Goal: Navigation & Orientation: Find specific page/section

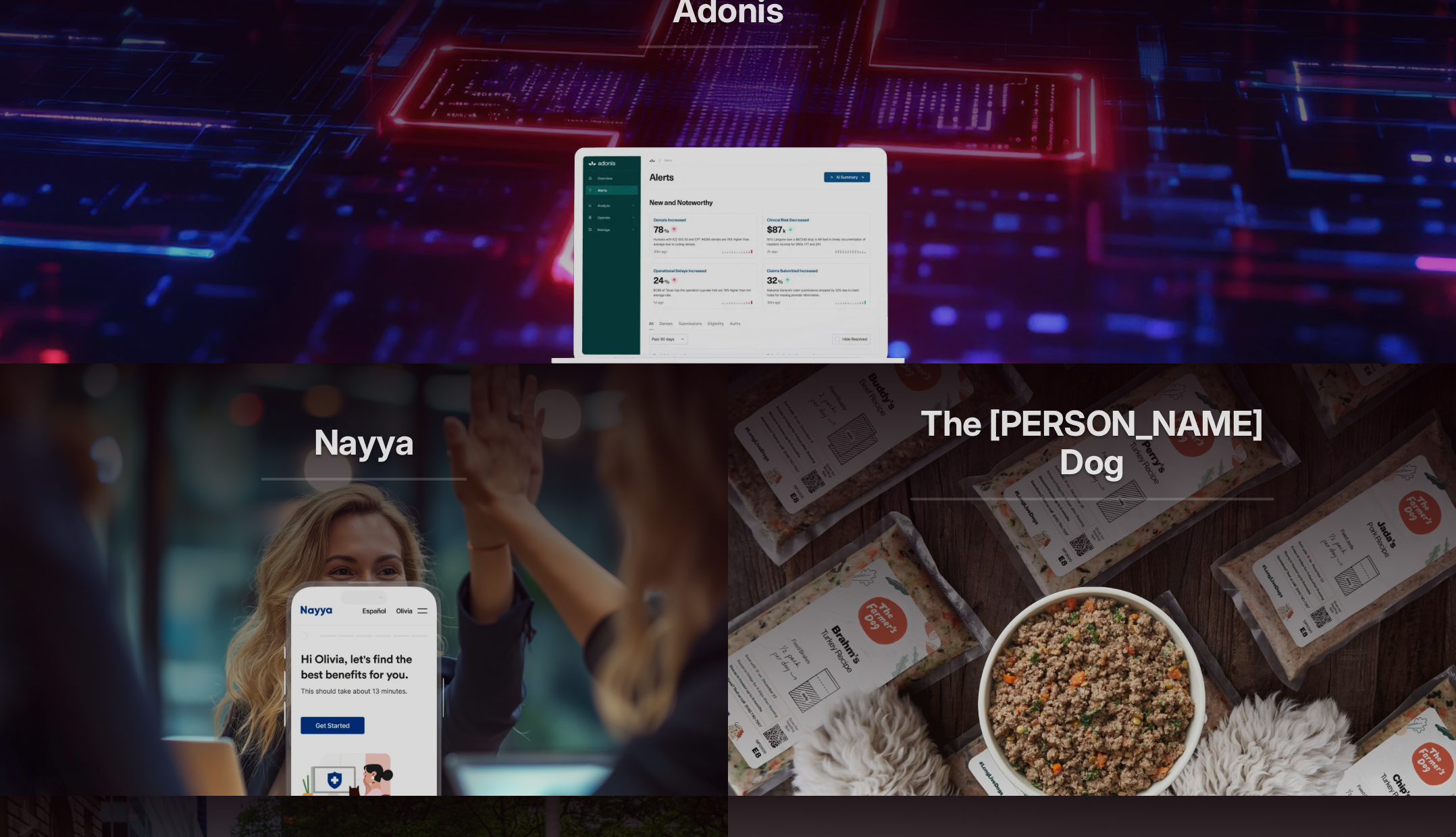
scroll to position [1095, 0]
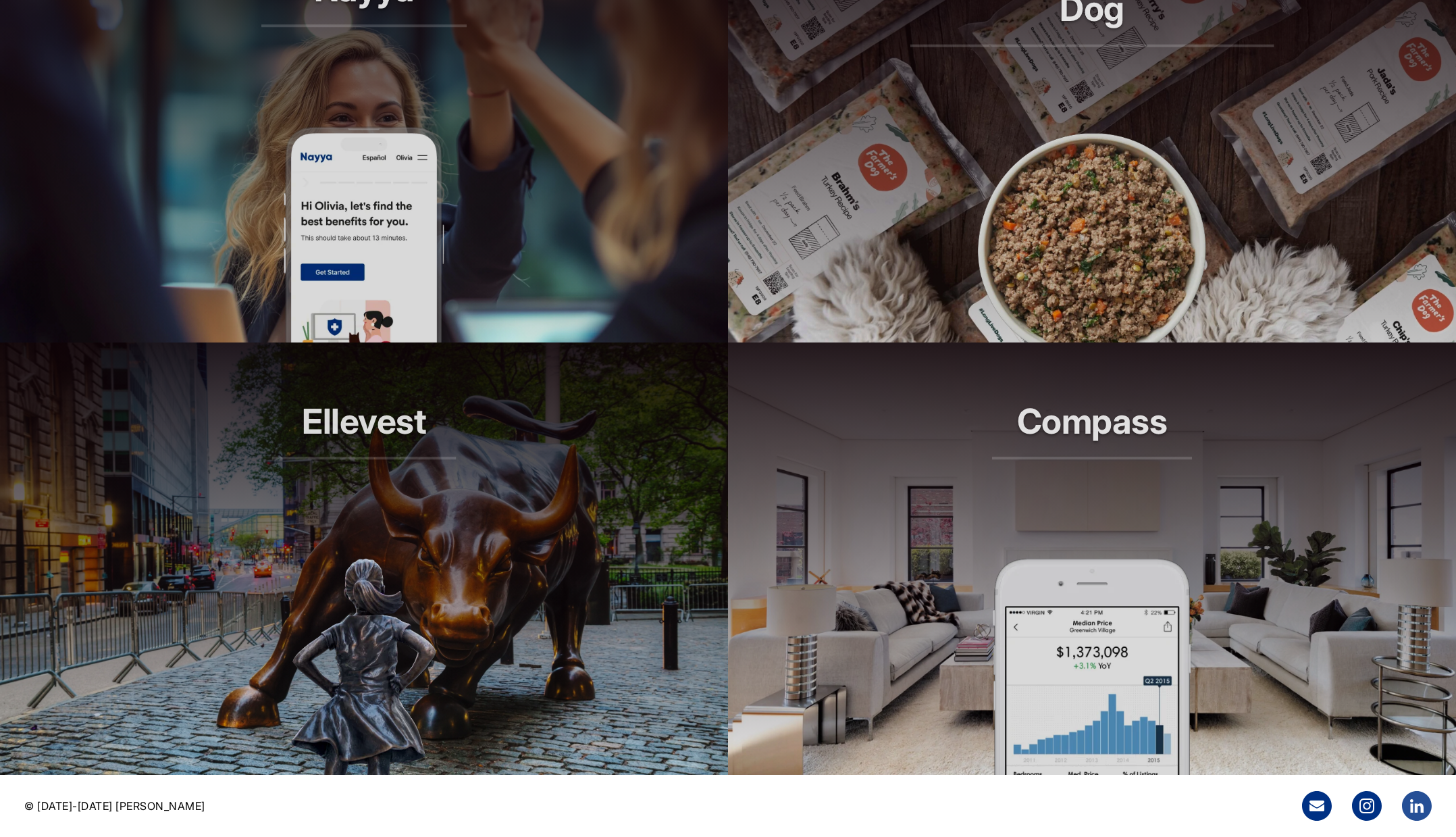
click at [1412, 814] on icon at bounding box center [1418, 806] width 30 height 30
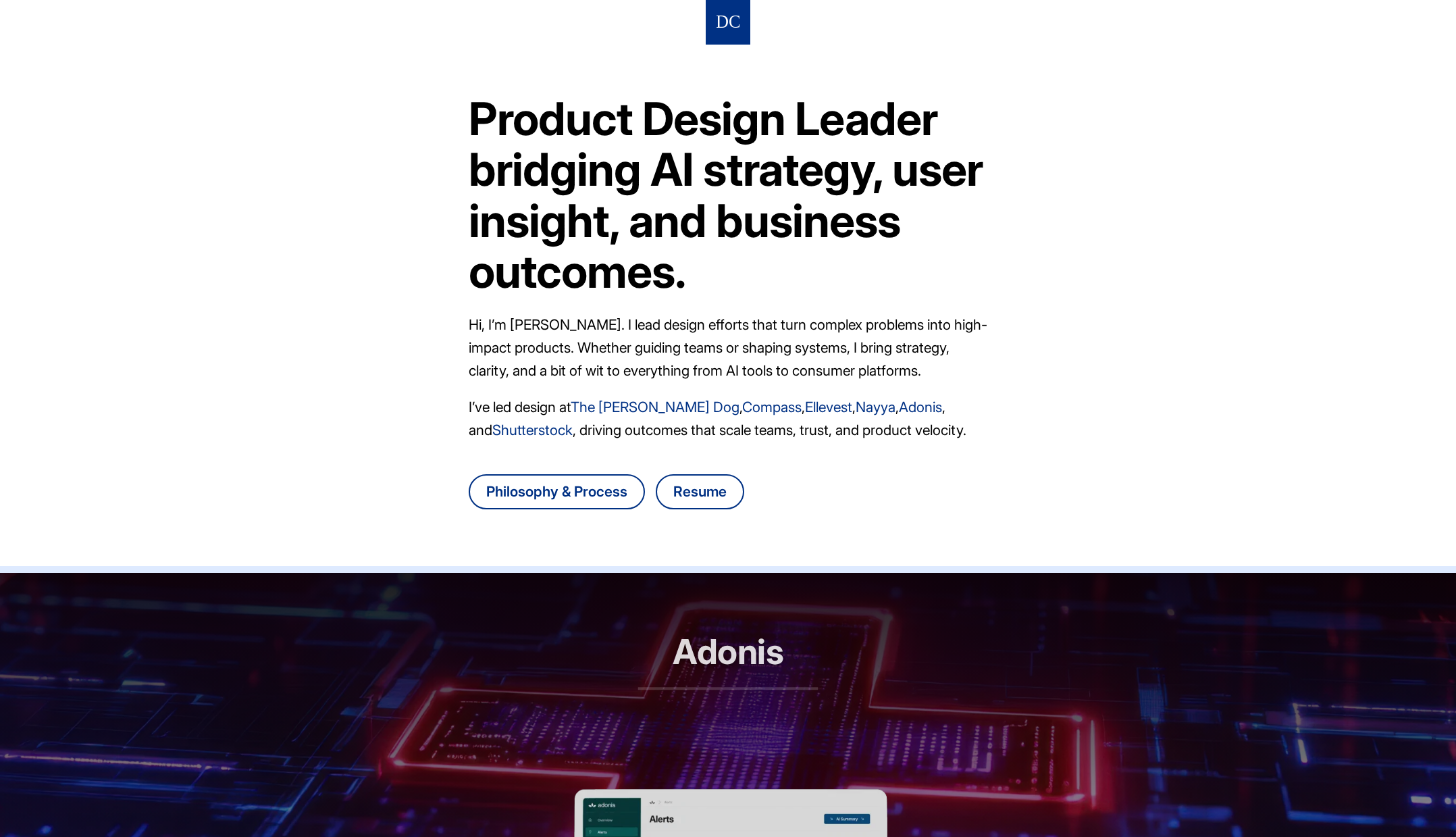
scroll to position [338, 0]
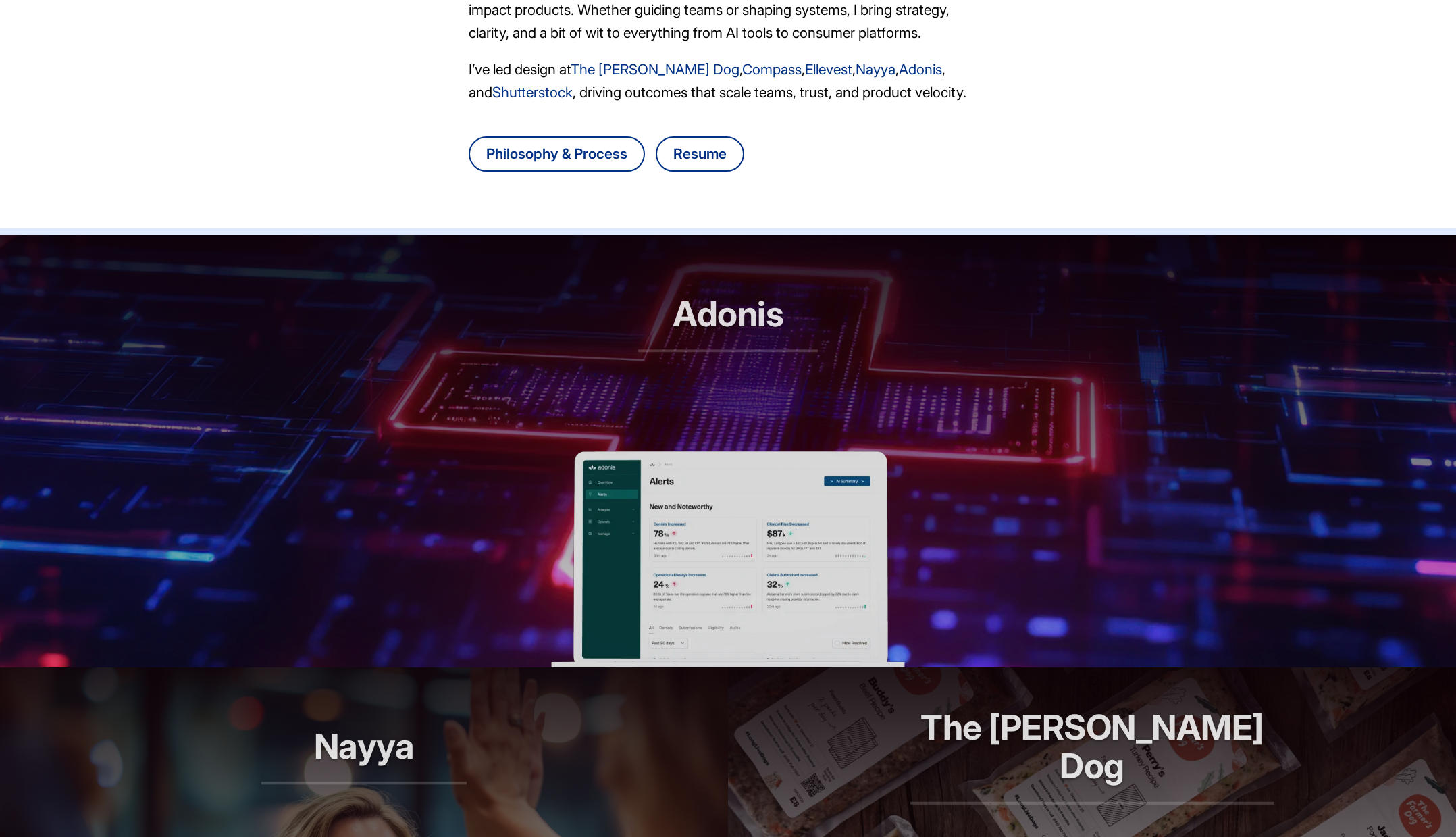
click at [726, 327] on h2 "Adonis" at bounding box center [729, 323] width 180 height 57
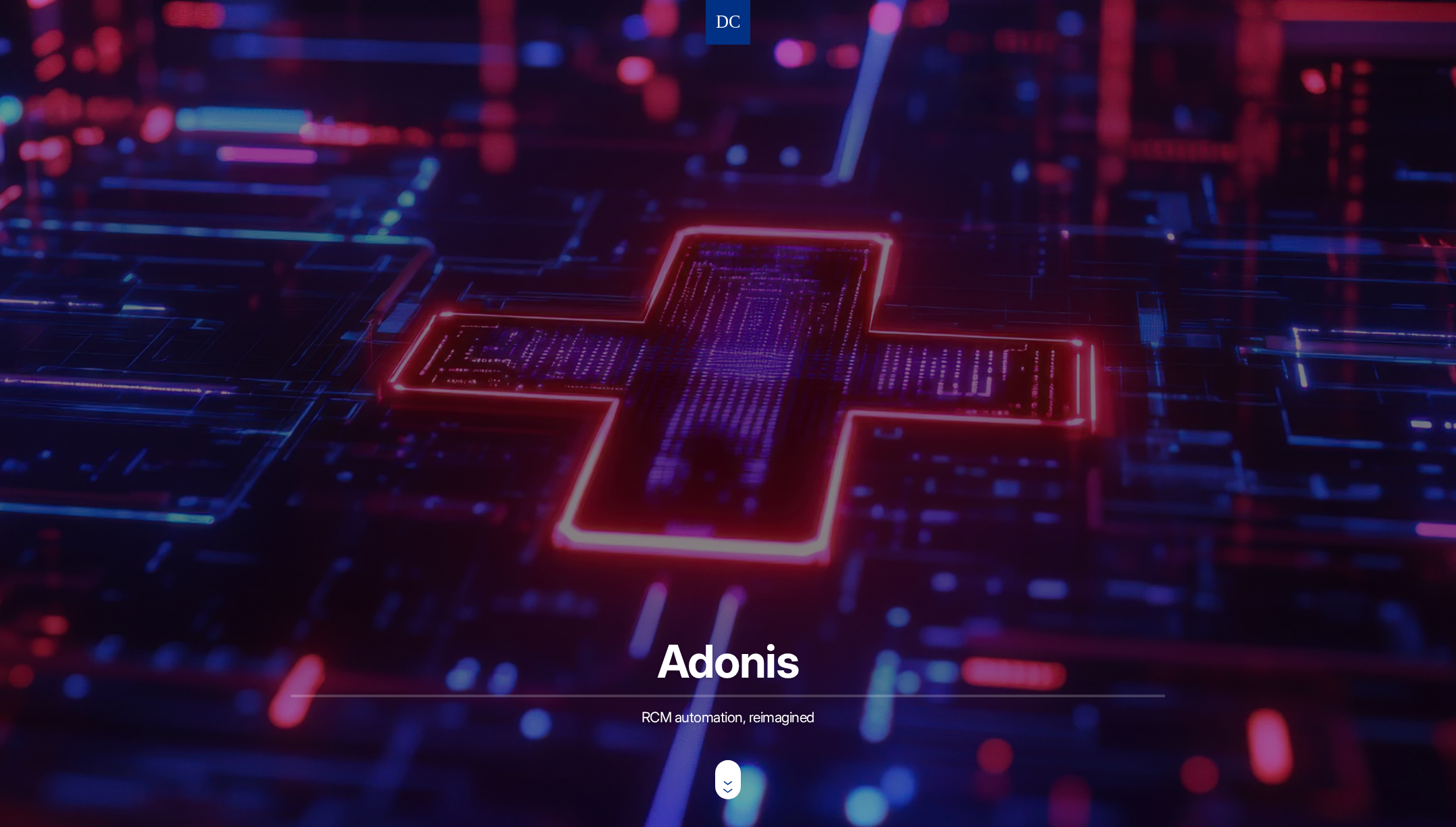
click at [728, 20] on img at bounding box center [728, 23] width 23 height 25
